Goal: Transaction & Acquisition: Purchase product/service

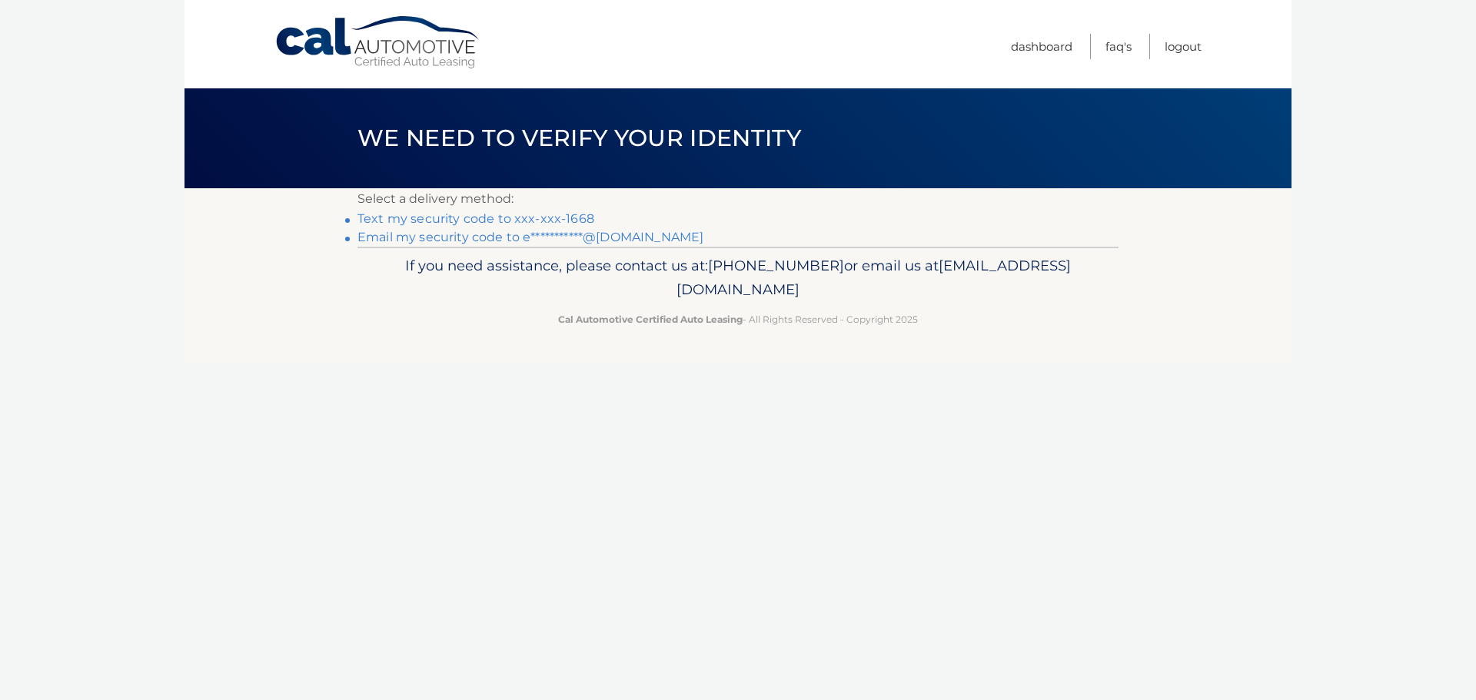
click at [385, 219] on link "Text my security code to xxx-xxx-1668" at bounding box center [475, 218] width 237 height 15
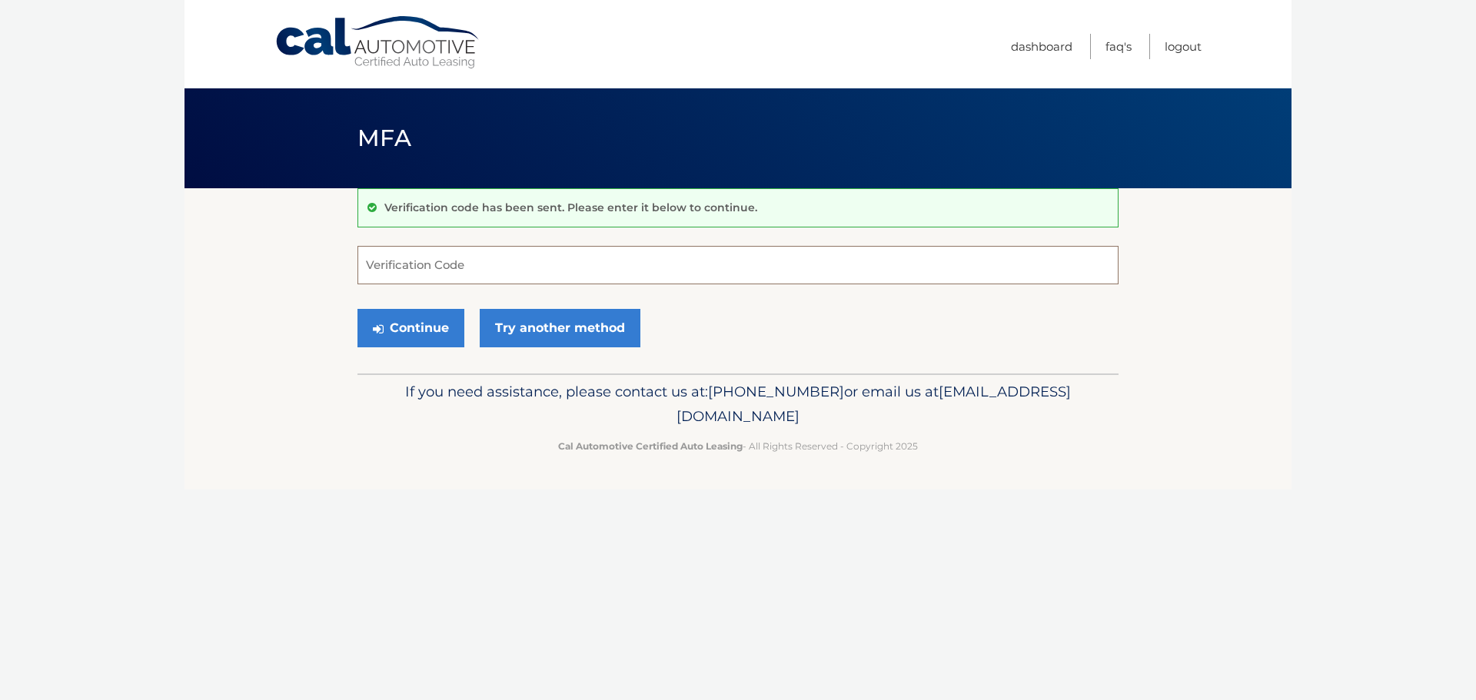
click at [402, 276] on input "Verification Code" at bounding box center [737, 265] width 761 height 38
type input "427449"
click at [389, 327] on button "Continue" at bounding box center [410, 328] width 107 height 38
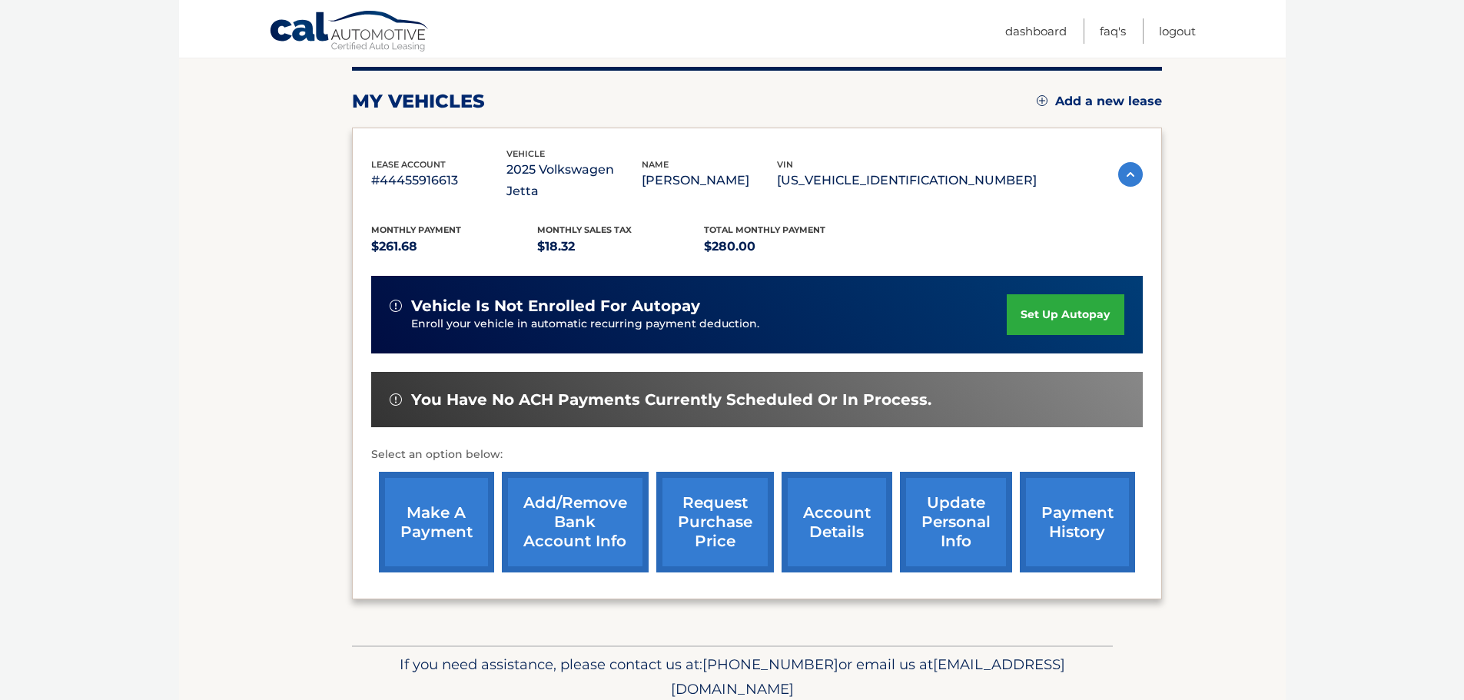
scroll to position [154, 0]
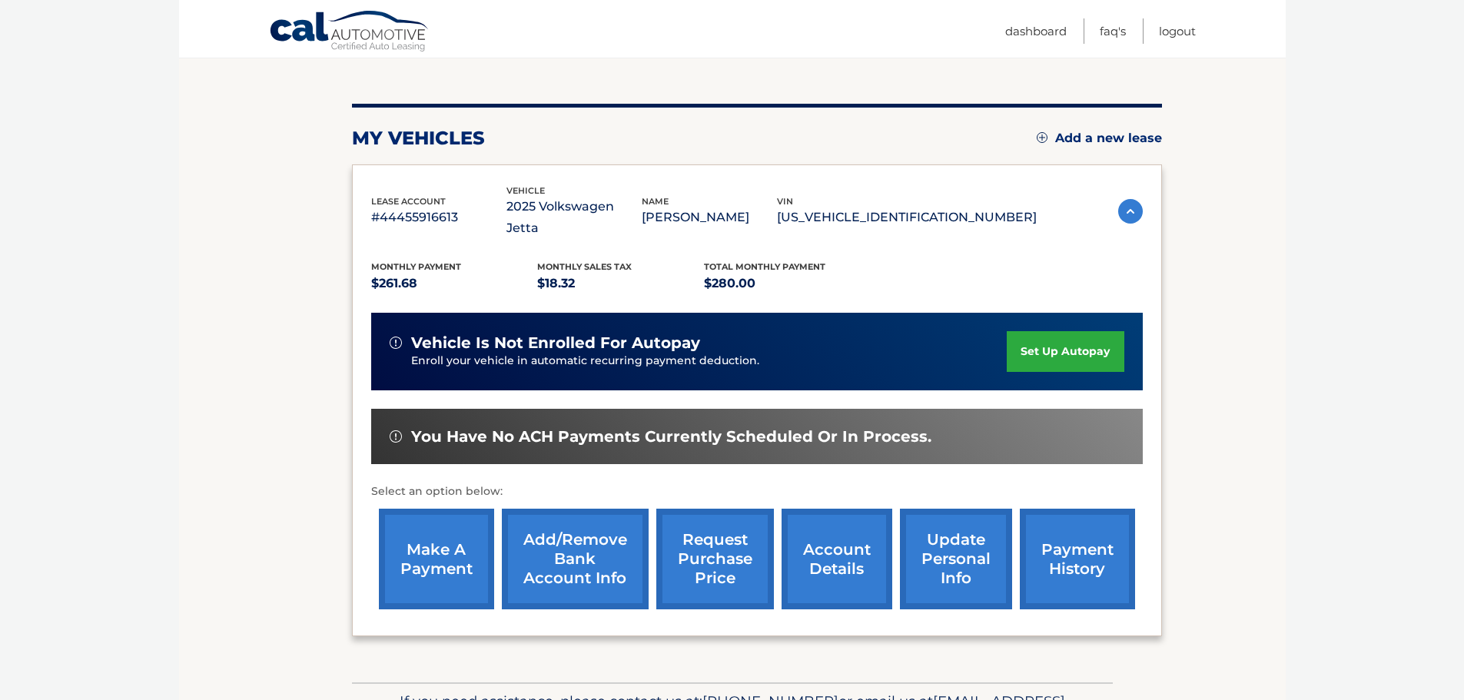
click at [436, 543] on link "make a payment" at bounding box center [436, 559] width 115 height 101
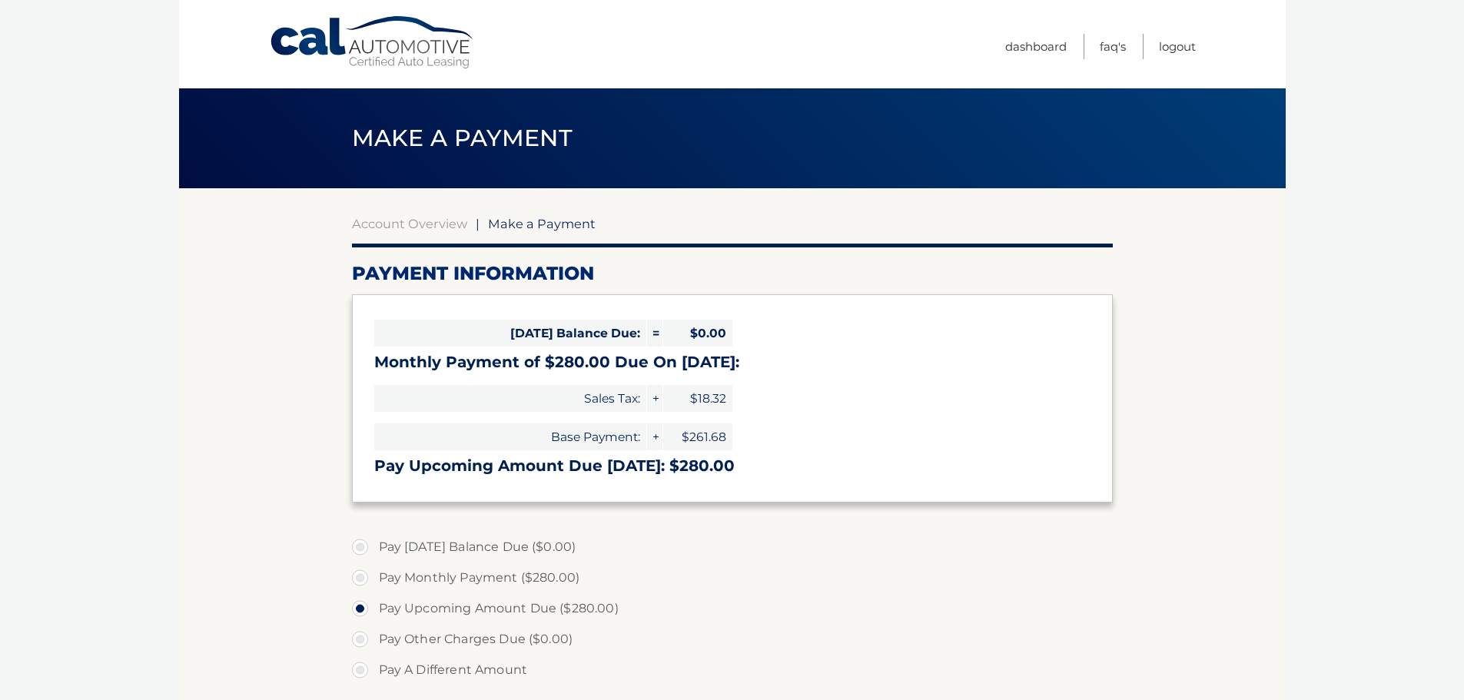
select select "OWVjNzAwYWUtZTllNi00ZGNhLWJjYjItMzBiZjcxNDYzZWZl"
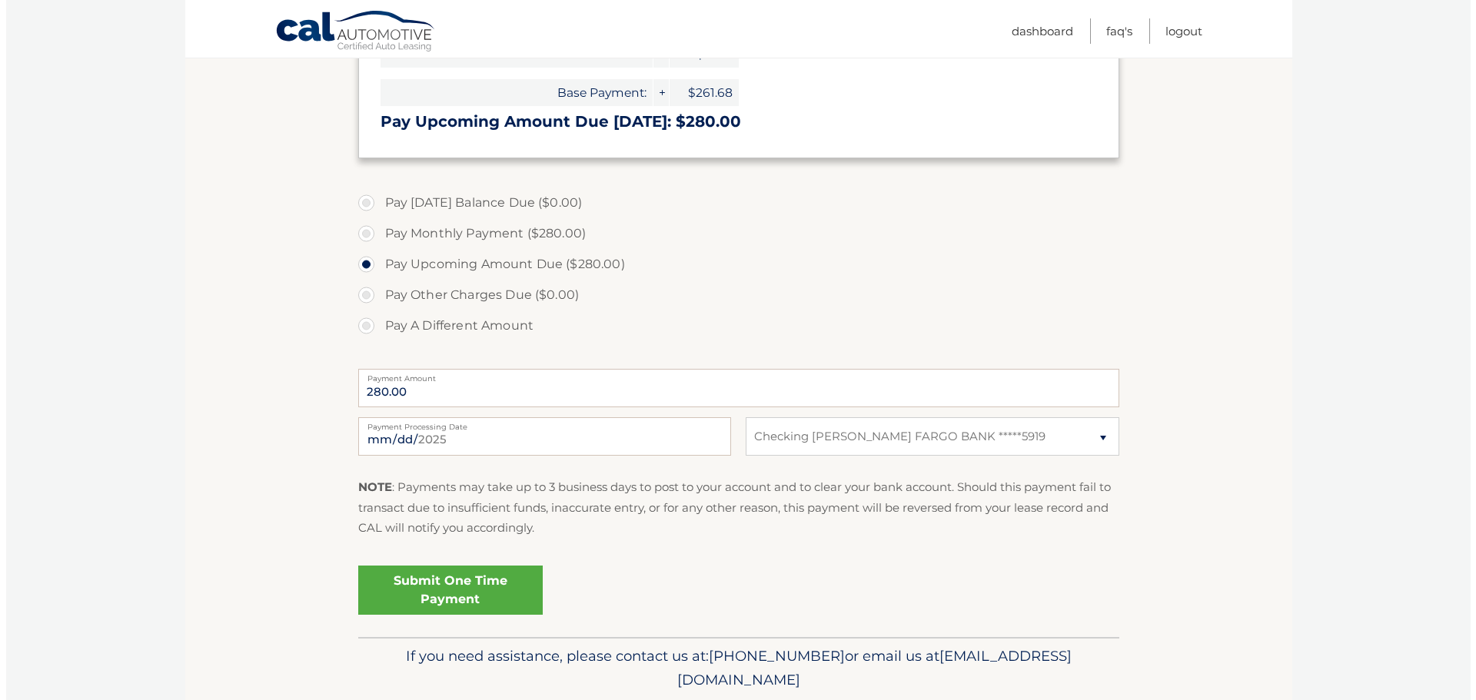
scroll to position [384, 0]
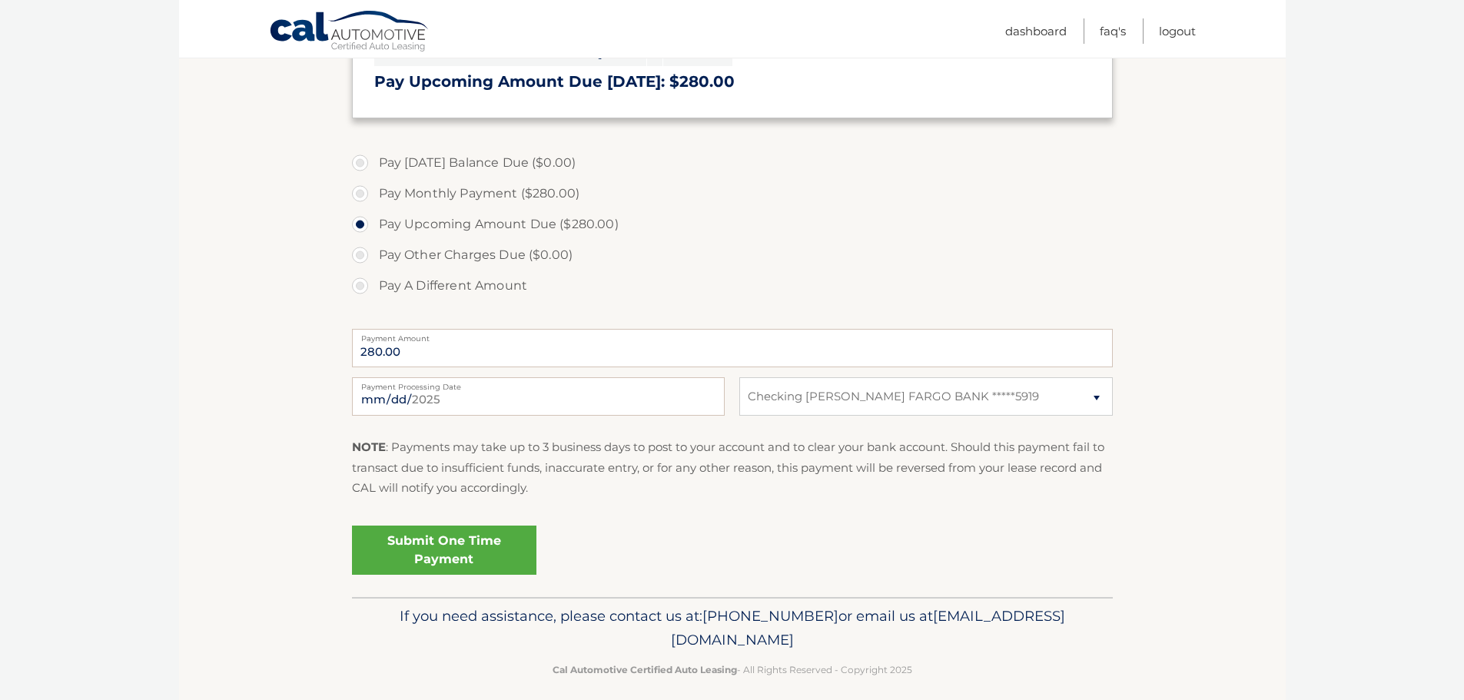
click at [446, 558] on link "Submit One Time Payment" at bounding box center [444, 550] width 184 height 49
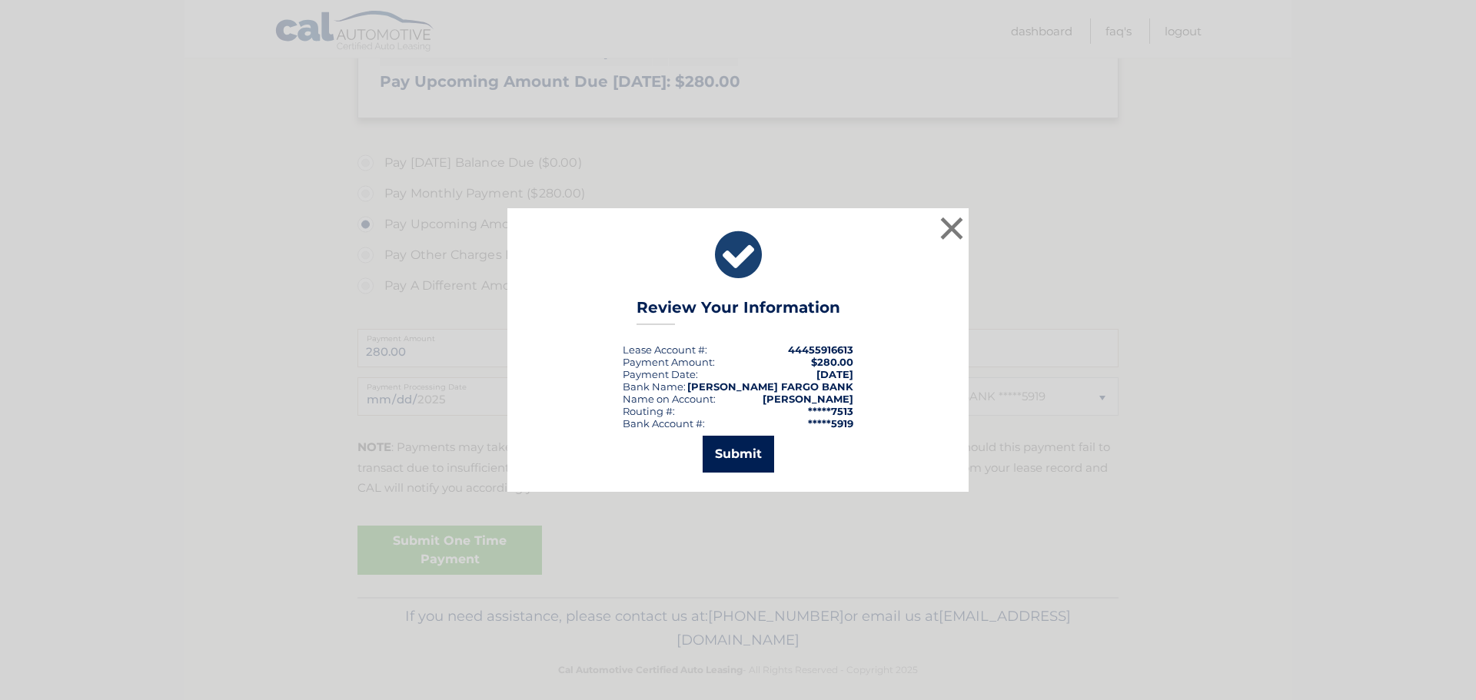
click at [736, 450] on button "Submit" at bounding box center [737, 454] width 71 height 37
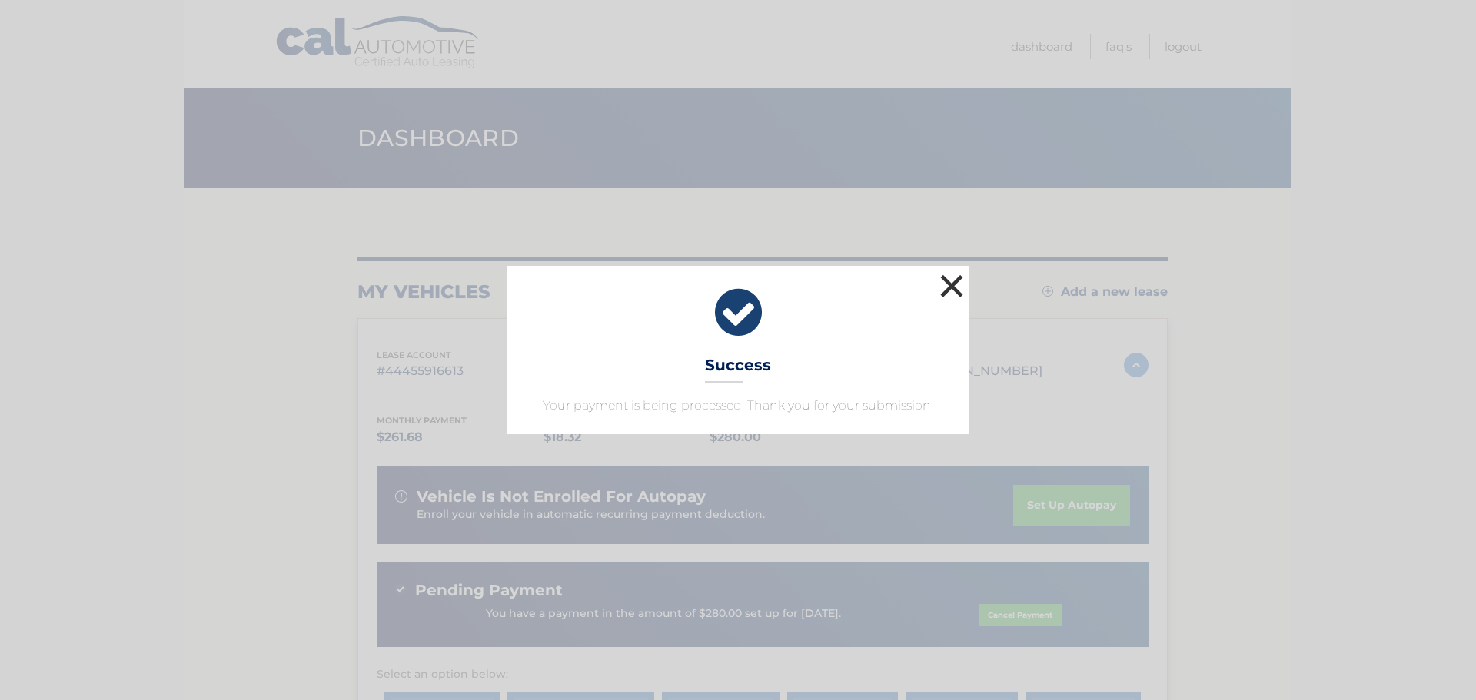
click at [950, 287] on button "×" at bounding box center [951, 286] width 31 height 31
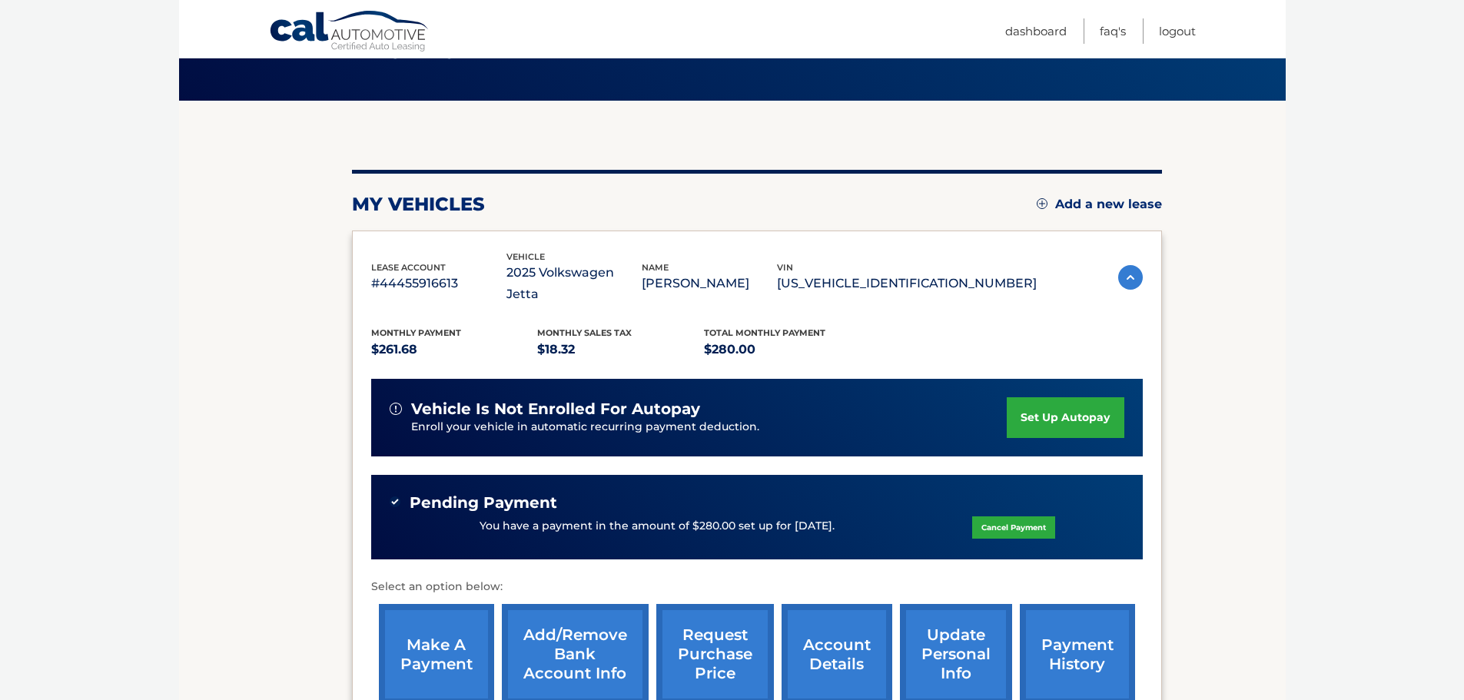
scroll to position [30, 0]
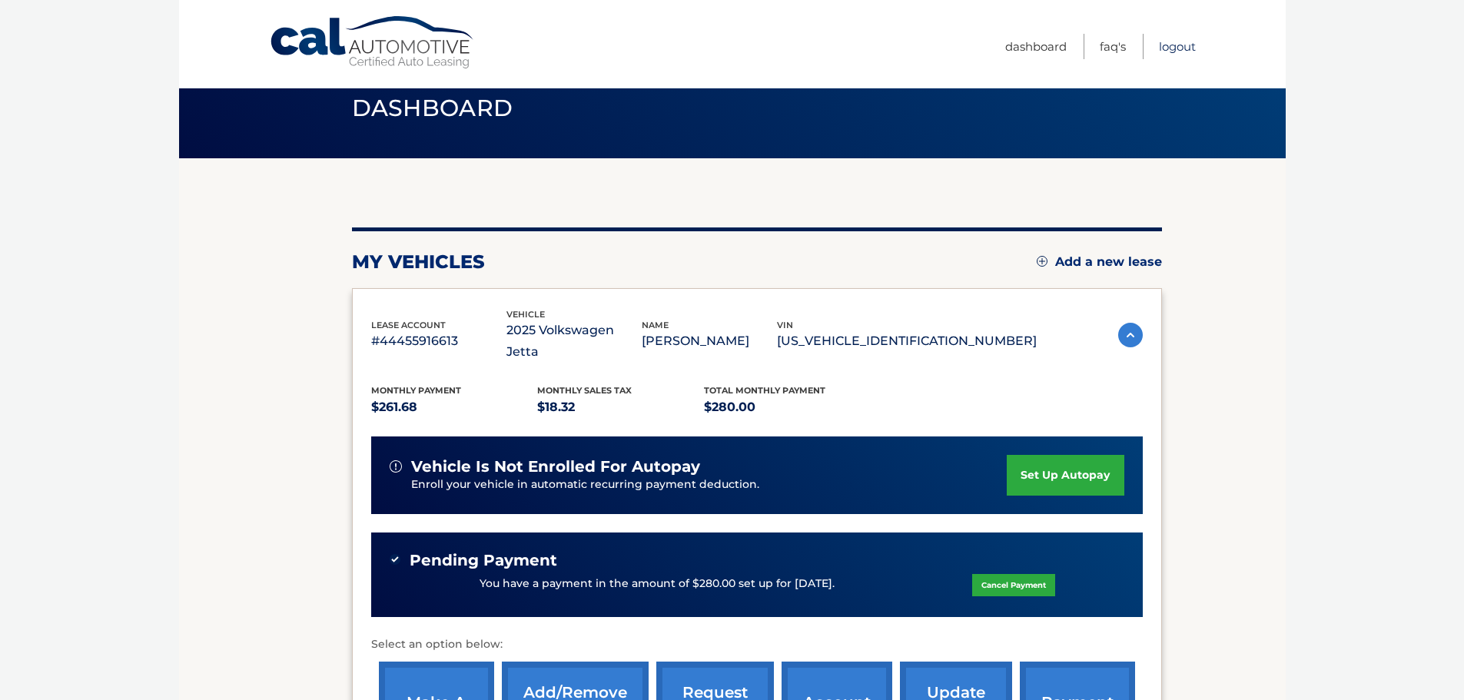
click at [1184, 45] on link "Logout" at bounding box center [1177, 46] width 37 height 25
